Goal: Transaction & Acquisition: Purchase product/service

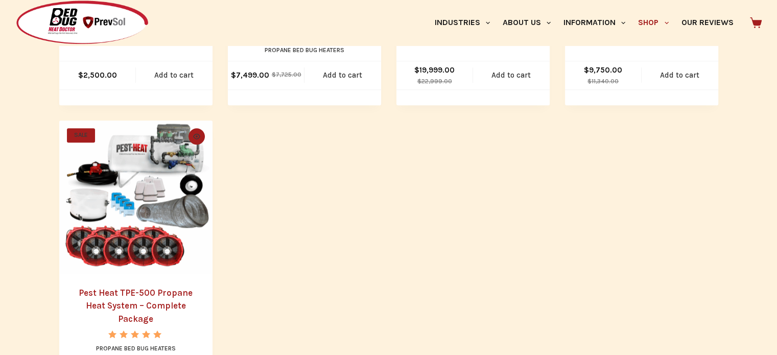
scroll to position [715, 0]
click at [124, 208] on img "Pest Heat TPE-500 Propane Heat System - Complete Package" at bounding box center [135, 197] width 153 height 153
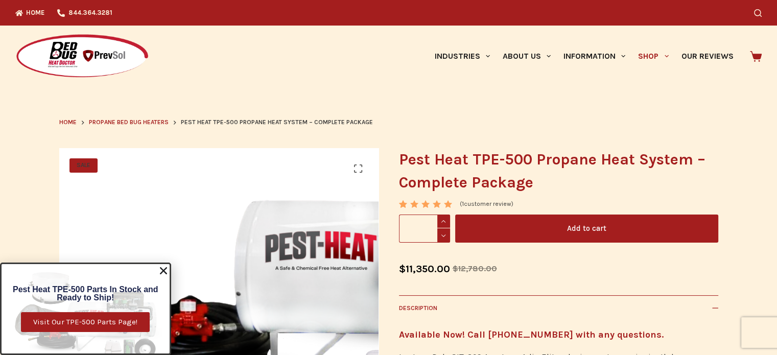
click at [163, 271] on icon "Close" at bounding box center [163, 271] width 10 height 10
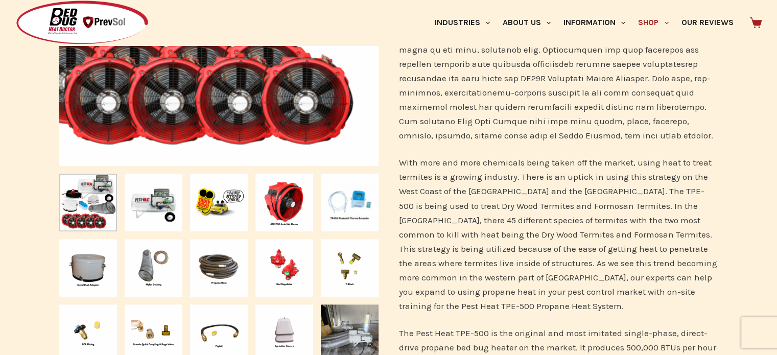
scroll to position [409, 0]
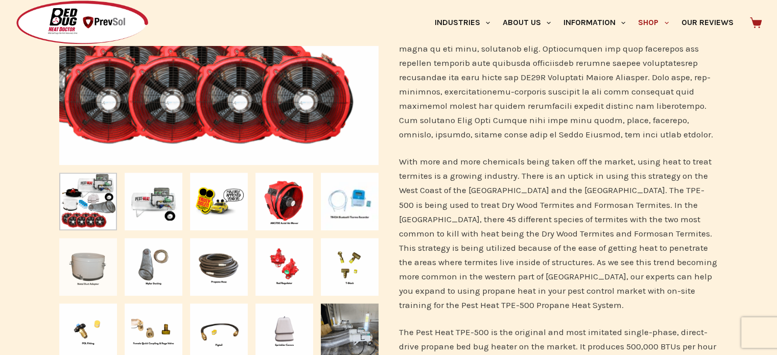
click at [92, 273] on img "Slide 6" at bounding box center [88, 267] width 58 height 58
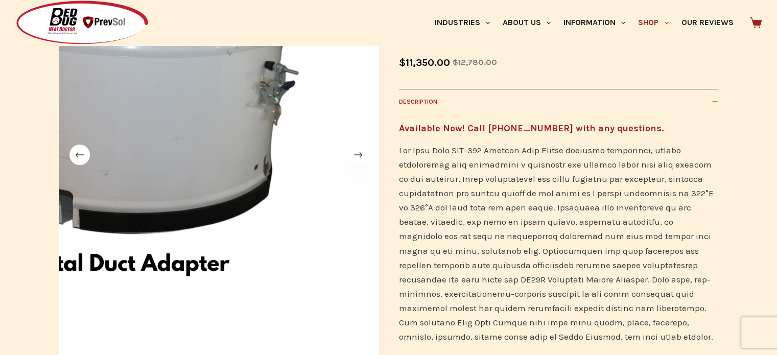
scroll to position [204, 0]
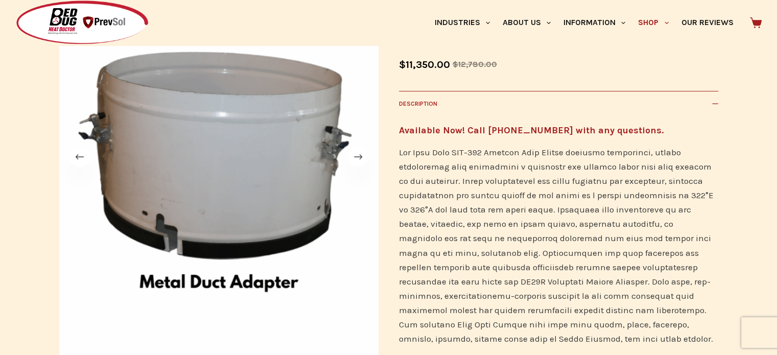
click at [356, 156] on span at bounding box center [358, 157] width 20 height 20
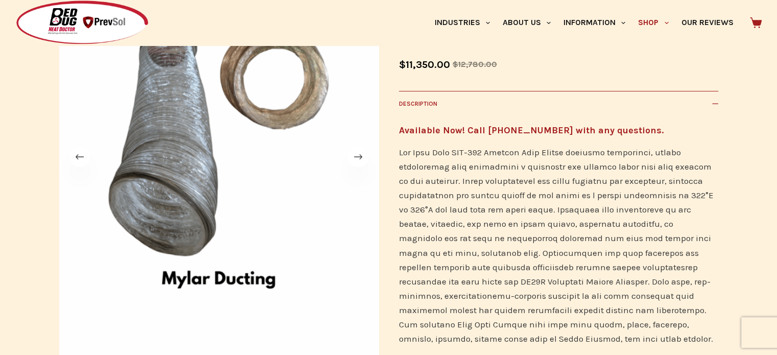
click at [356, 156] on span at bounding box center [358, 157] width 20 height 20
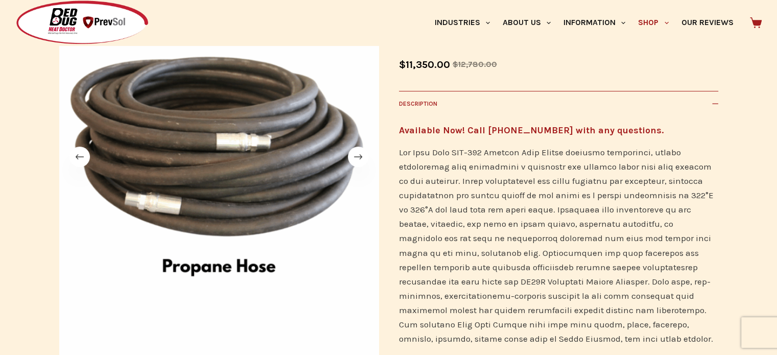
click at [356, 156] on span at bounding box center [358, 157] width 20 height 20
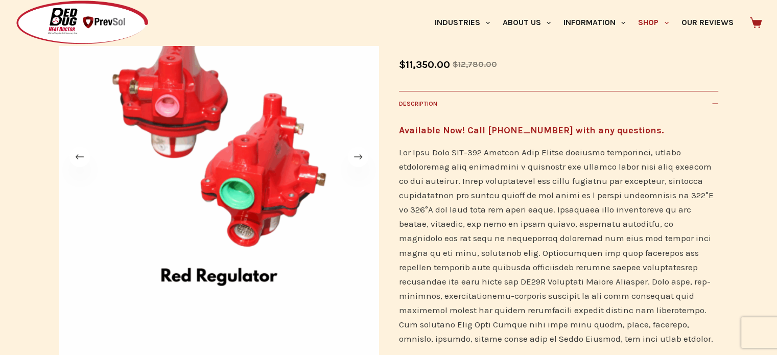
click at [356, 156] on span at bounding box center [358, 157] width 20 height 20
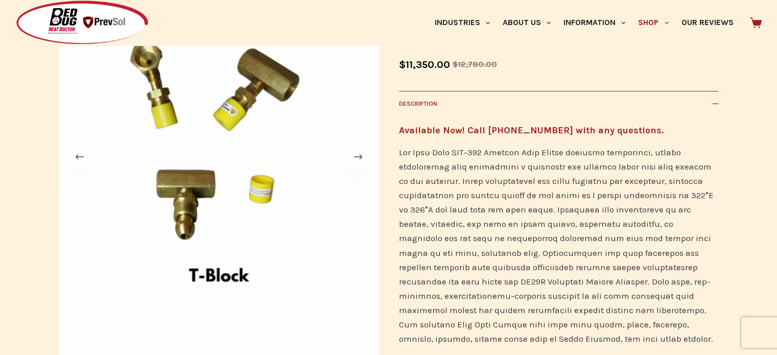
click at [356, 156] on span at bounding box center [358, 157] width 20 height 20
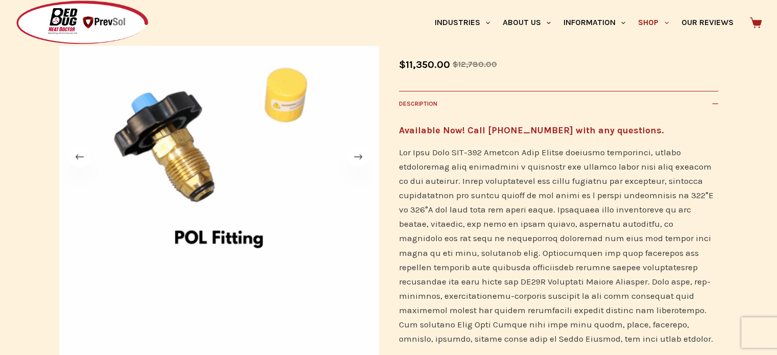
click at [356, 156] on span at bounding box center [358, 157] width 20 height 20
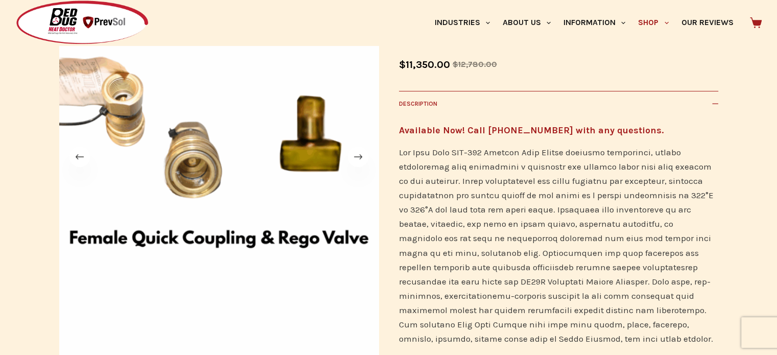
click at [356, 156] on span at bounding box center [358, 157] width 20 height 20
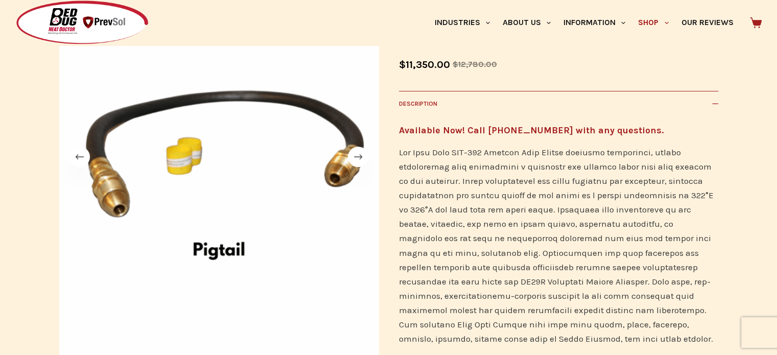
click at [356, 156] on span at bounding box center [358, 157] width 20 height 20
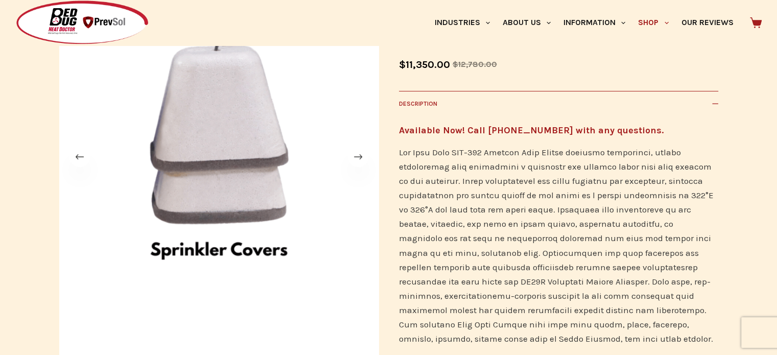
click at [356, 156] on span at bounding box center [358, 157] width 20 height 20
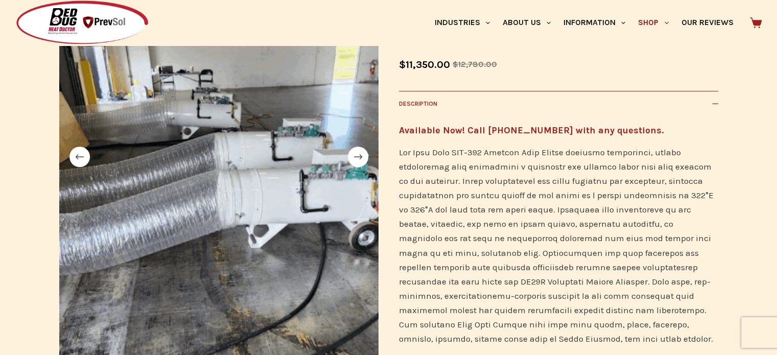
click at [356, 156] on span at bounding box center [358, 157] width 20 height 20
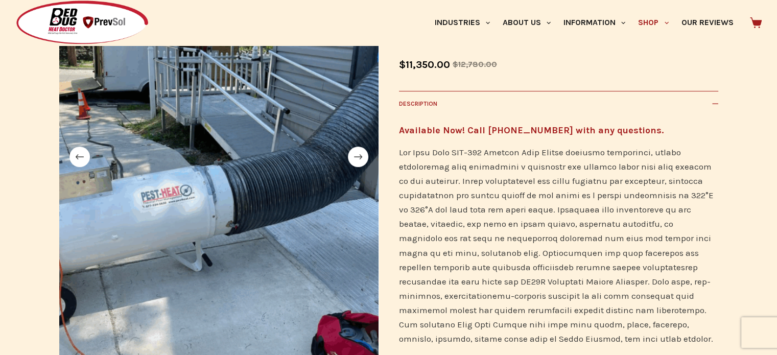
click at [353, 156] on span at bounding box center [358, 157] width 20 height 20
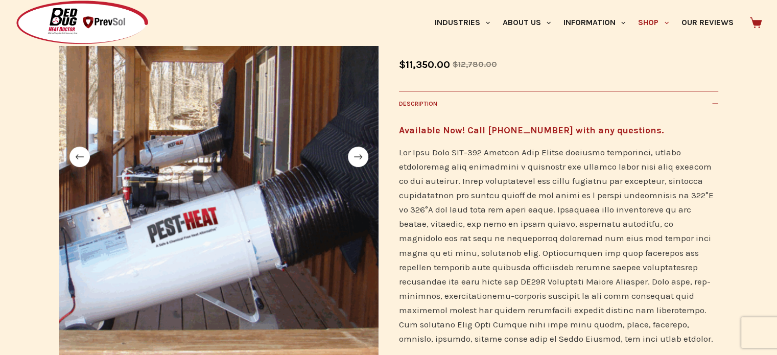
click at [352, 156] on span at bounding box center [358, 157] width 20 height 20
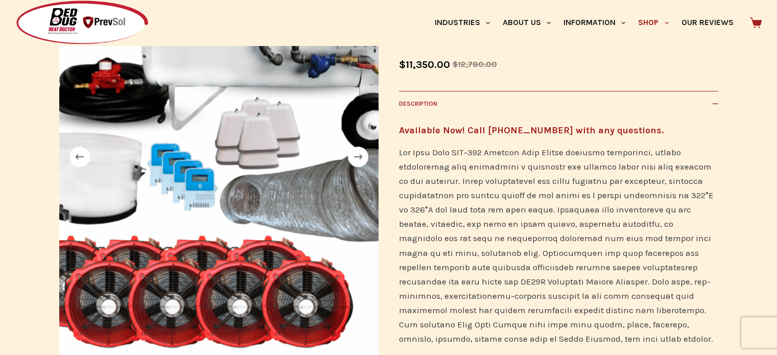
click at [352, 156] on span at bounding box center [358, 157] width 20 height 20
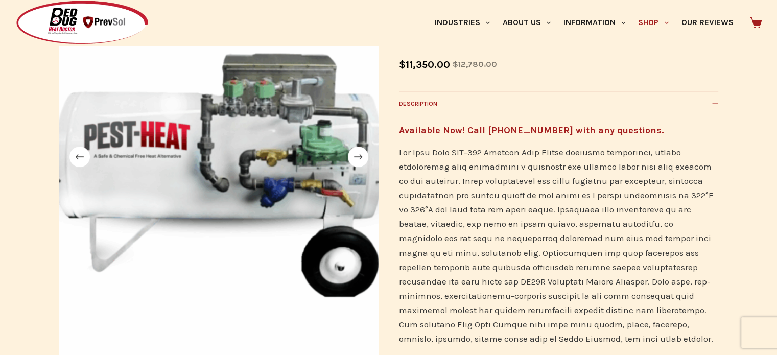
click at [352, 156] on span at bounding box center [358, 157] width 20 height 20
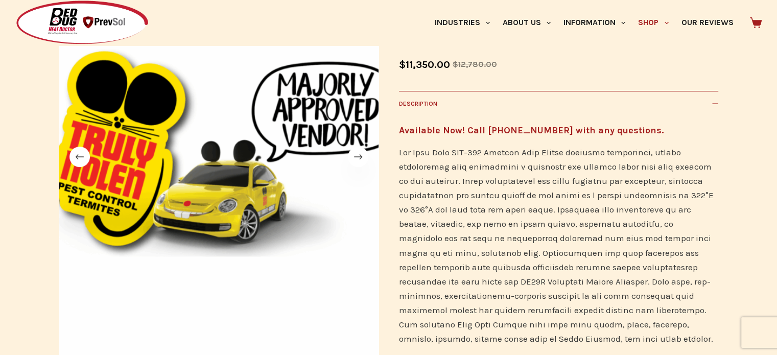
click at [352, 156] on span at bounding box center [358, 157] width 20 height 20
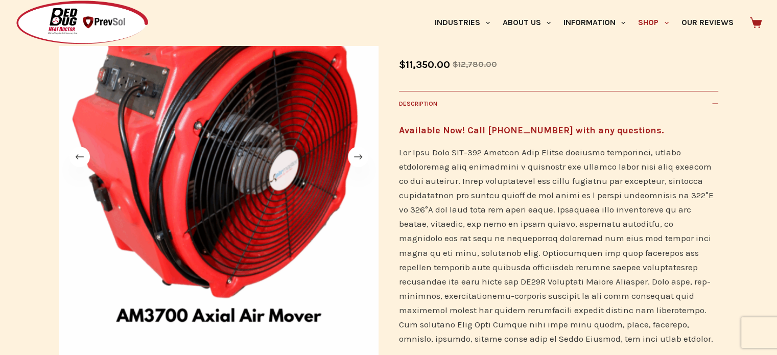
click at [352, 156] on span at bounding box center [358, 157] width 20 height 20
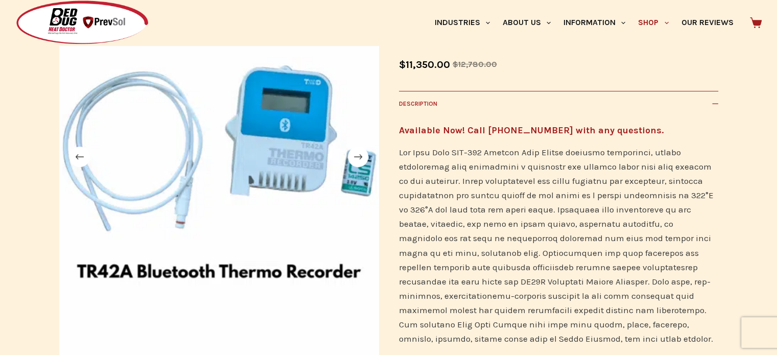
click at [352, 156] on span at bounding box center [358, 157] width 20 height 20
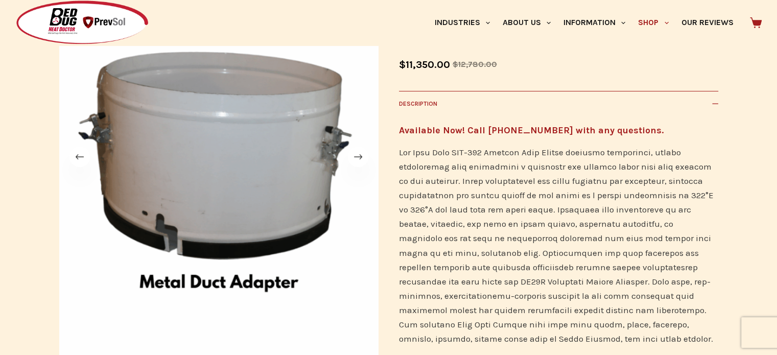
click at [352, 156] on span at bounding box center [358, 157] width 20 height 20
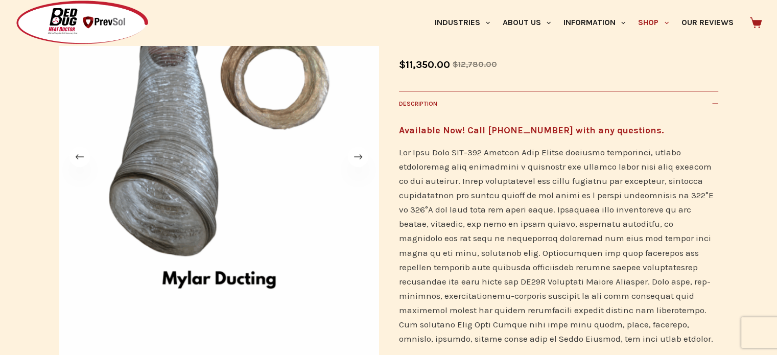
click at [352, 156] on span at bounding box center [358, 157] width 20 height 20
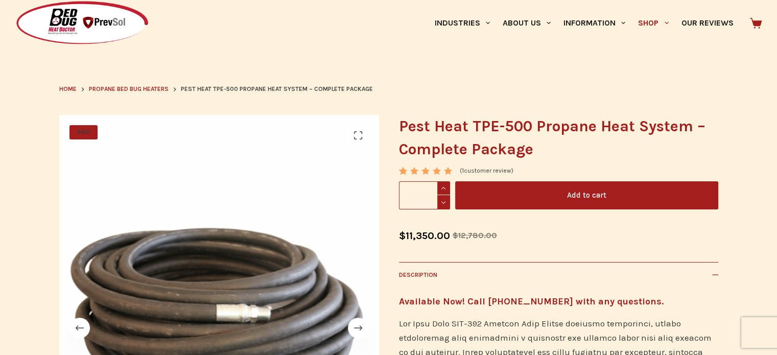
scroll to position [0, 0]
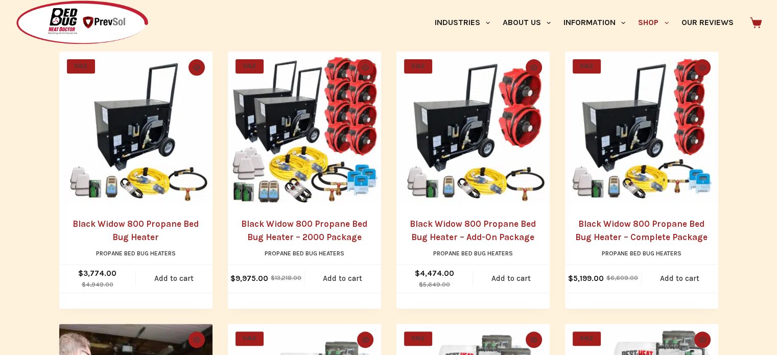
scroll to position [204, 0]
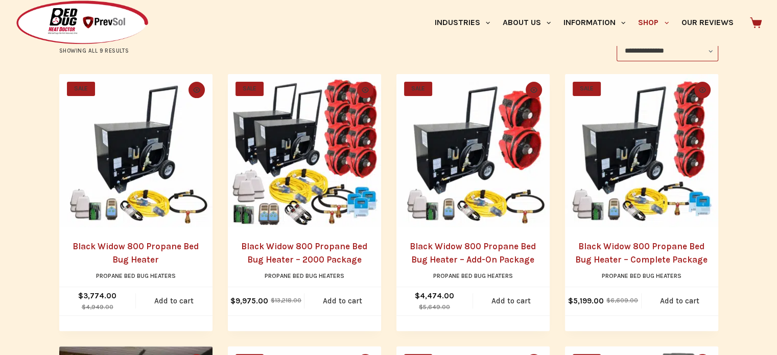
click at [321, 209] on img "Black Widow 800 Propane Bed Bug Heater - 2000 Package" at bounding box center [304, 150] width 153 height 153
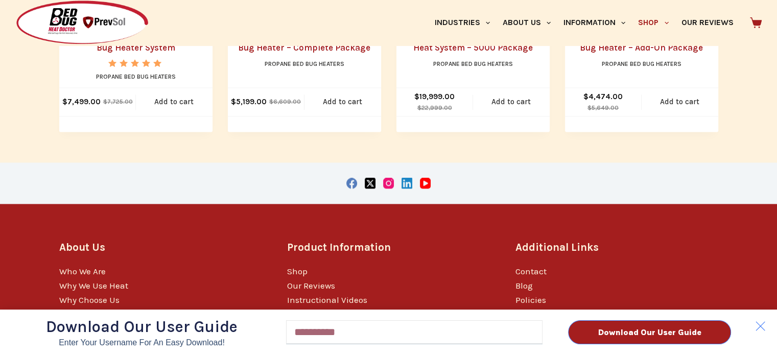
scroll to position [1536, 0]
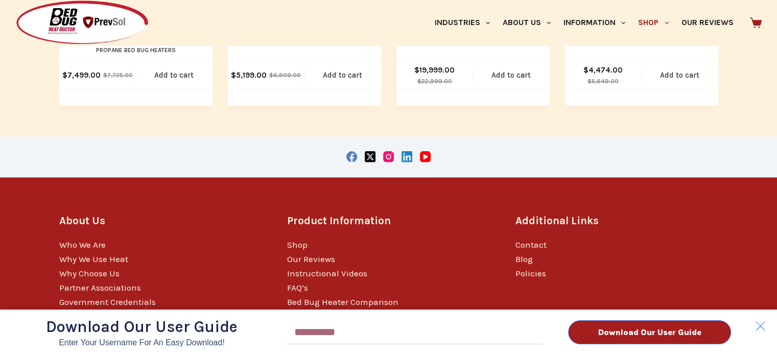
scroll to position [1536, 0]
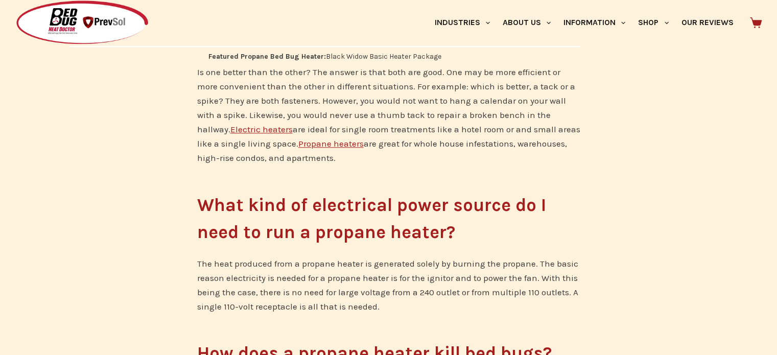
scroll to position [1022, 0]
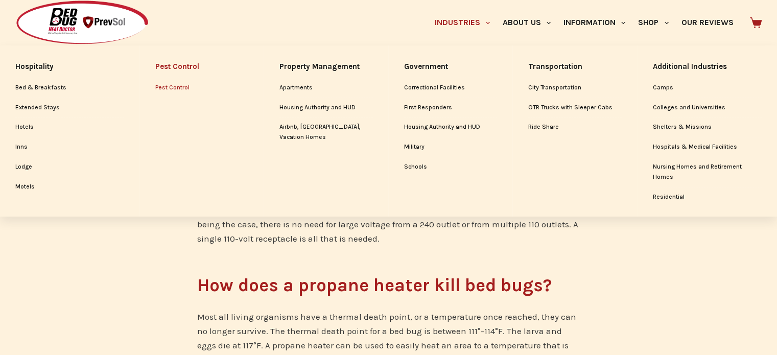
click at [174, 88] on link "Pest Control" at bounding box center [201, 87] width 93 height 19
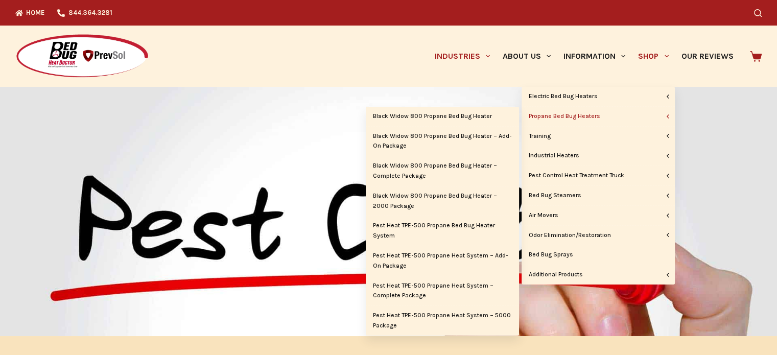
click at [584, 116] on link "Propane Bed Bug Heaters" at bounding box center [598, 116] width 153 height 19
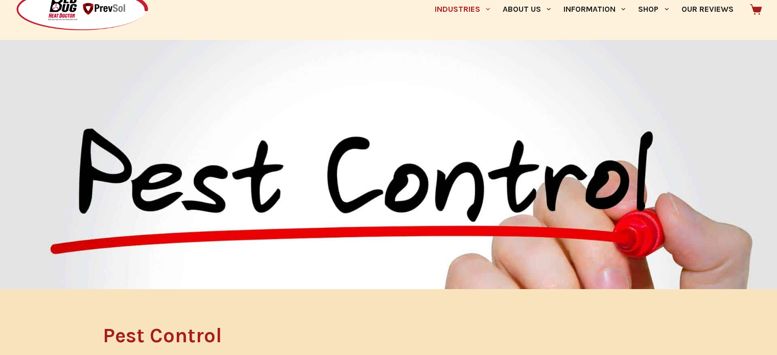
scroll to position [51, 0]
